Goal: Find specific page/section: Find specific page/section

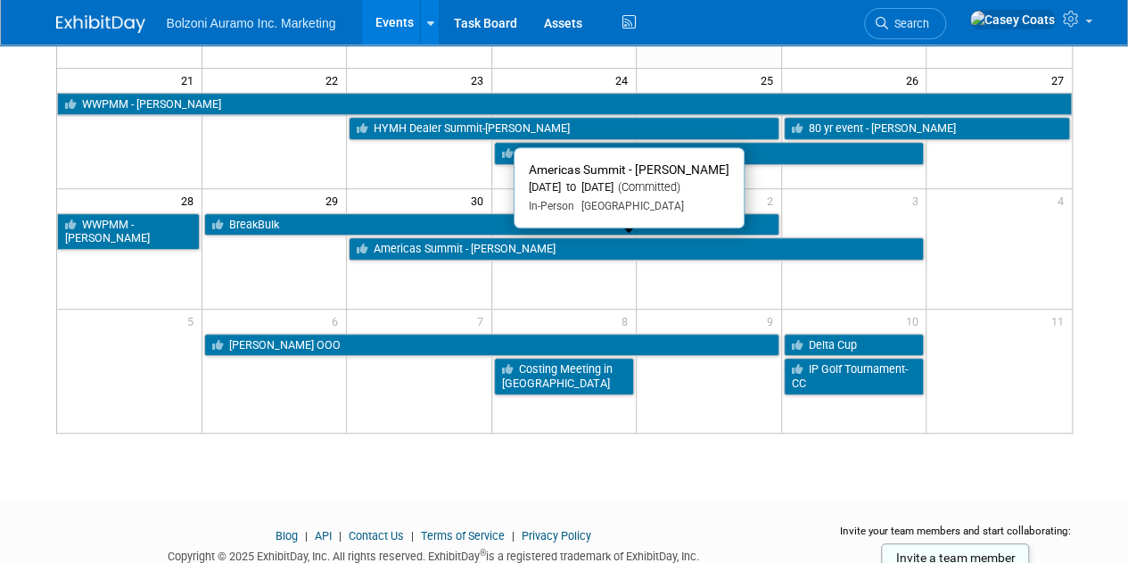
scroll to position [492, 0]
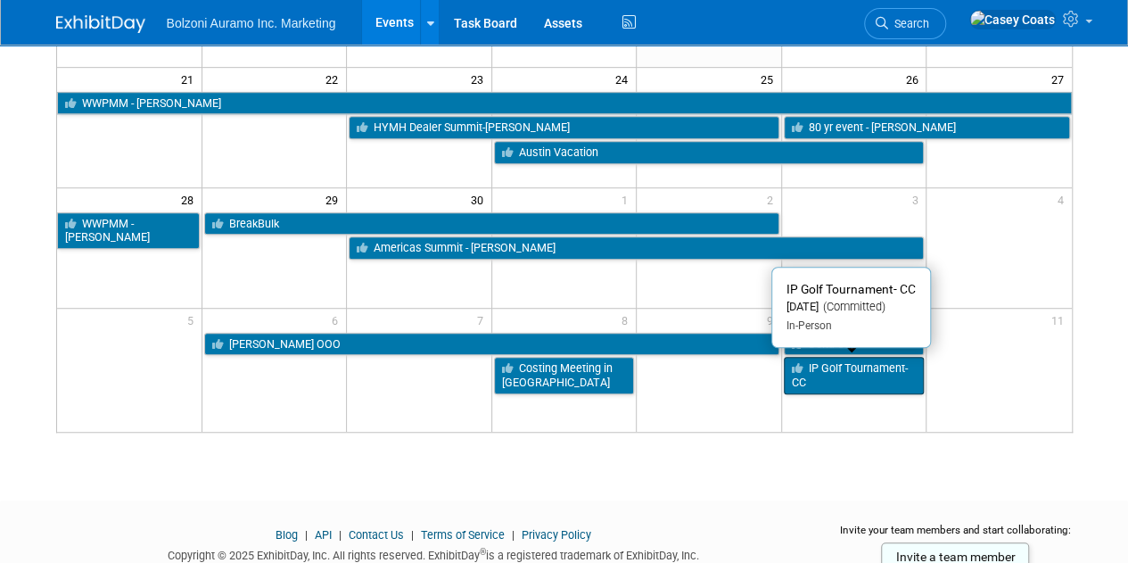
click at [849, 370] on link "IP Golf Tournament- CC" at bounding box center [854, 375] width 141 height 37
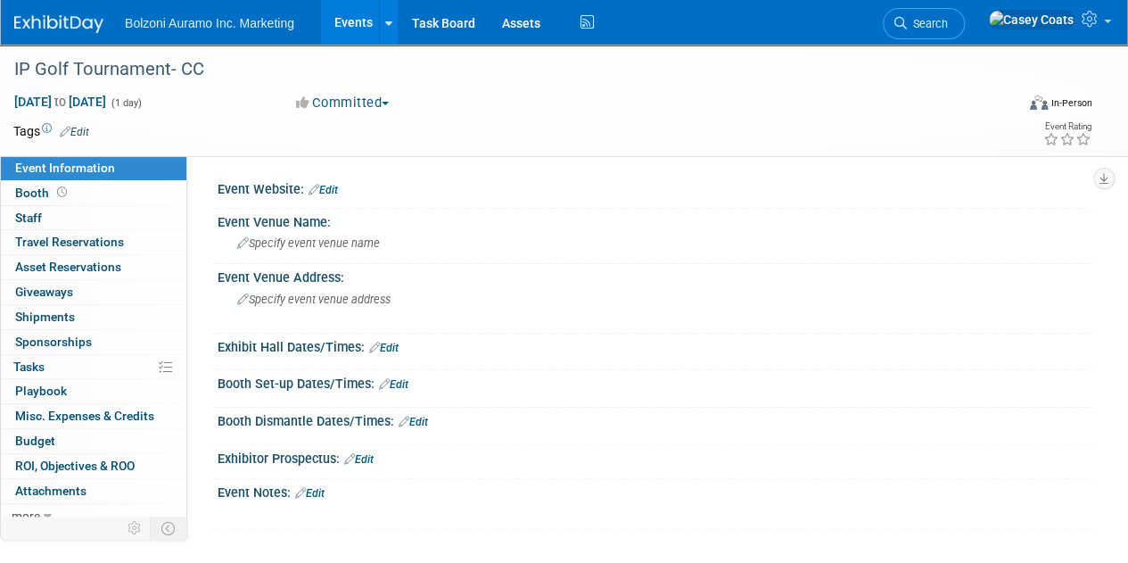
click at [431, 131] on td at bounding box center [498, 131] width 819 height 18
click at [357, 26] on link "Events" at bounding box center [353, 22] width 65 height 45
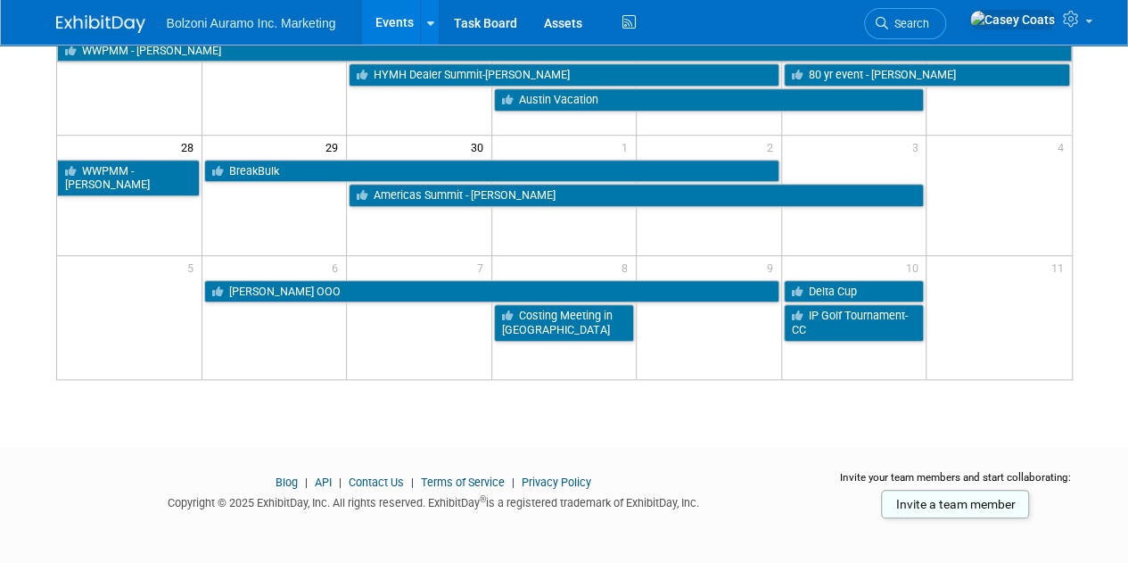
scroll to position [547, 0]
